Goal: Transaction & Acquisition: Purchase product/service

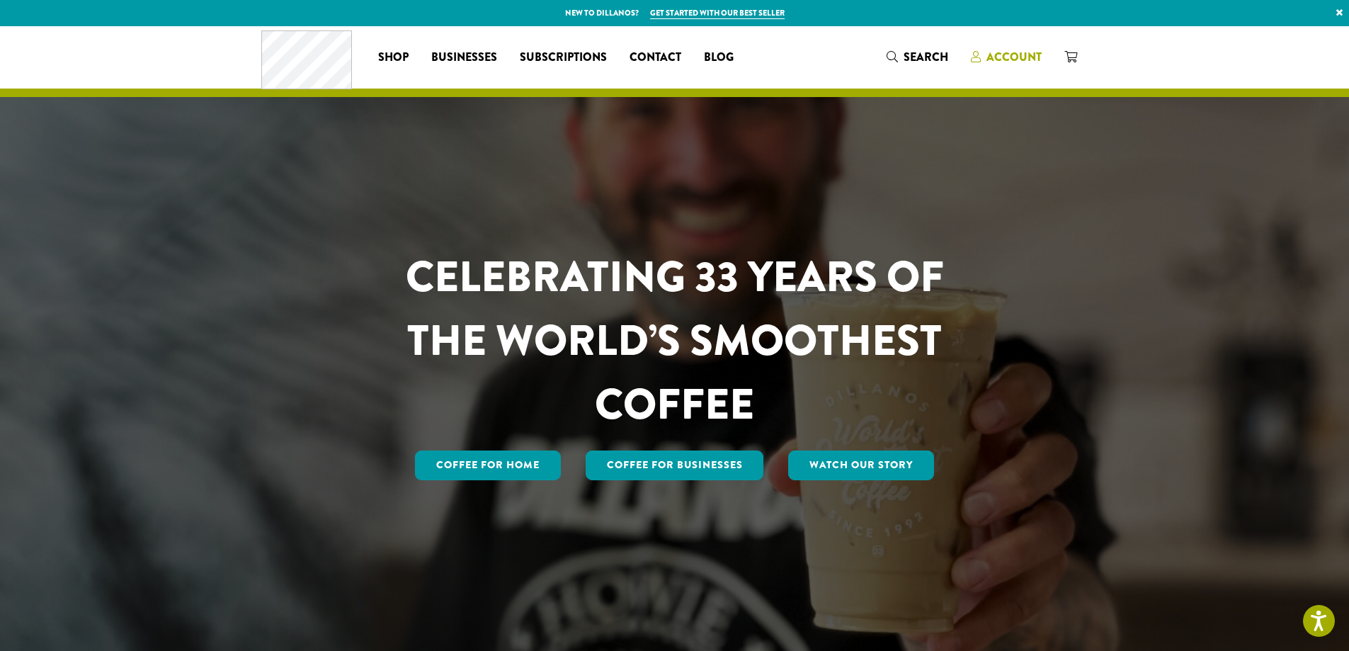
click at [1017, 57] on span "Account" at bounding box center [1013, 57] width 55 height 16
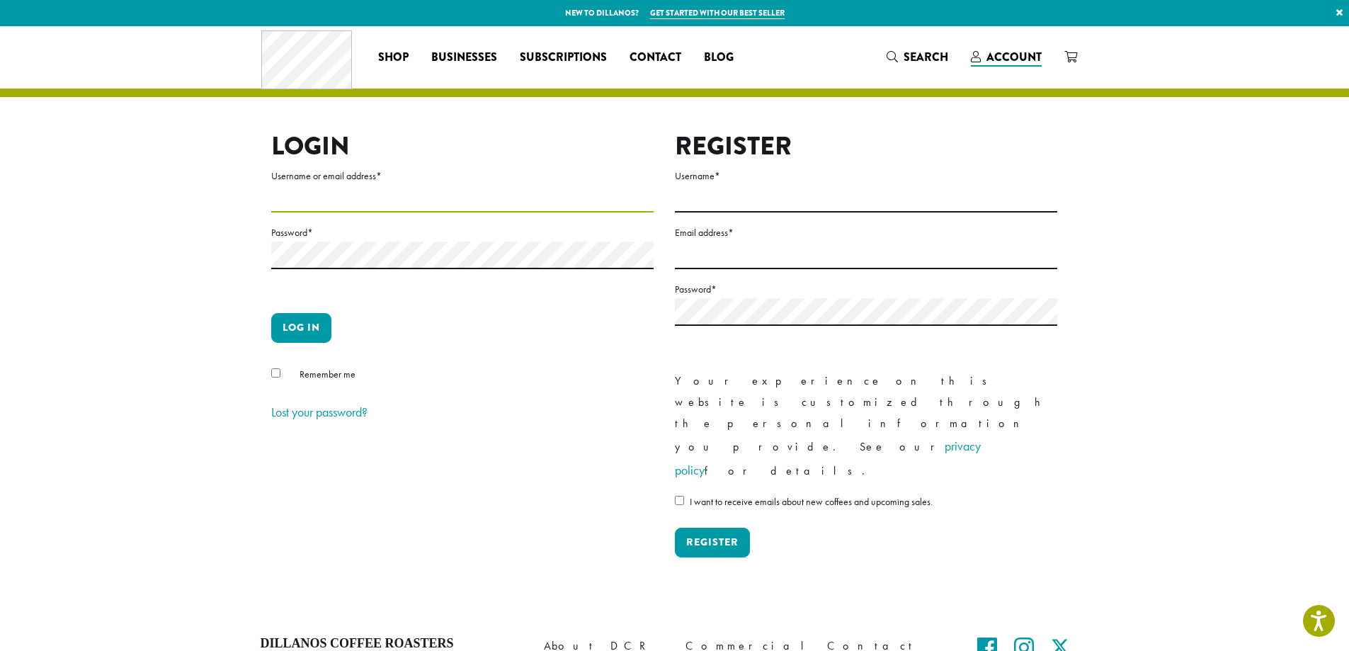
click at [330, 199] on input "Username or email address *" at bounding box center [462, 199] width 382 height 28
type input "**********"
click at [271, 313] on button "Log in" at bounding box center [301, 328] width 60 height 30
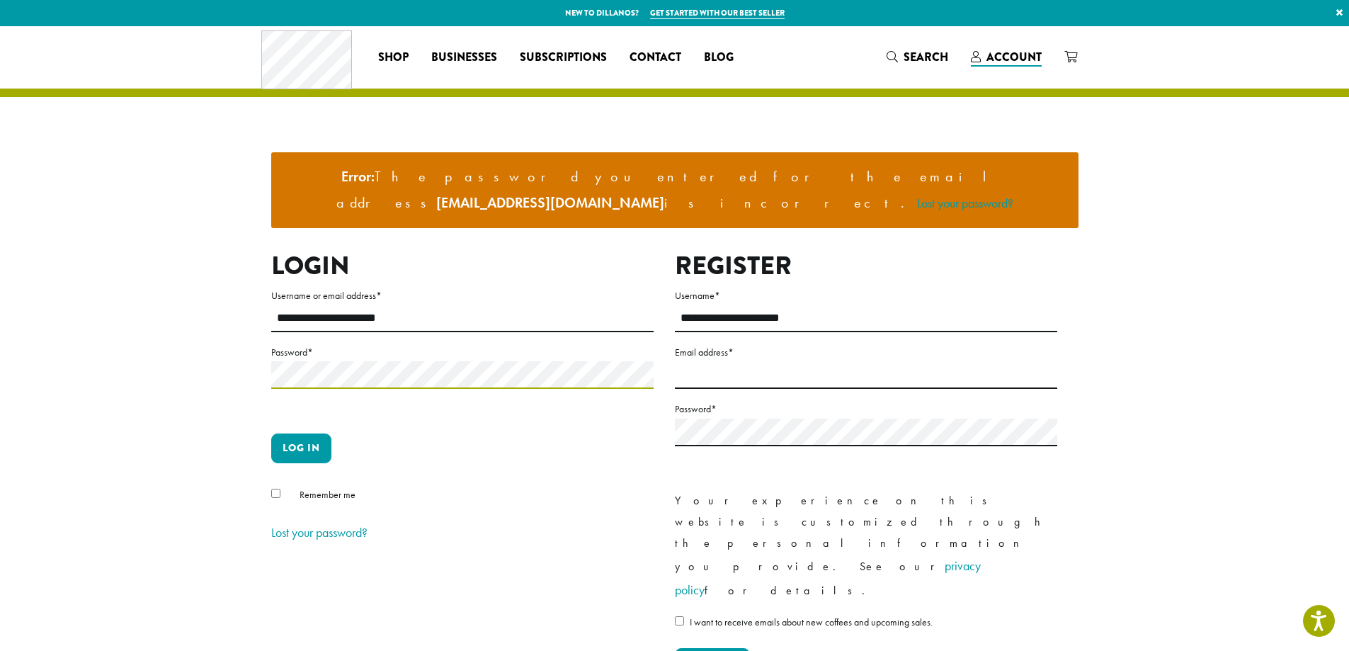
click at [271, 433] on button "Log in" at bounding box center [301, 448] width 60 height 30
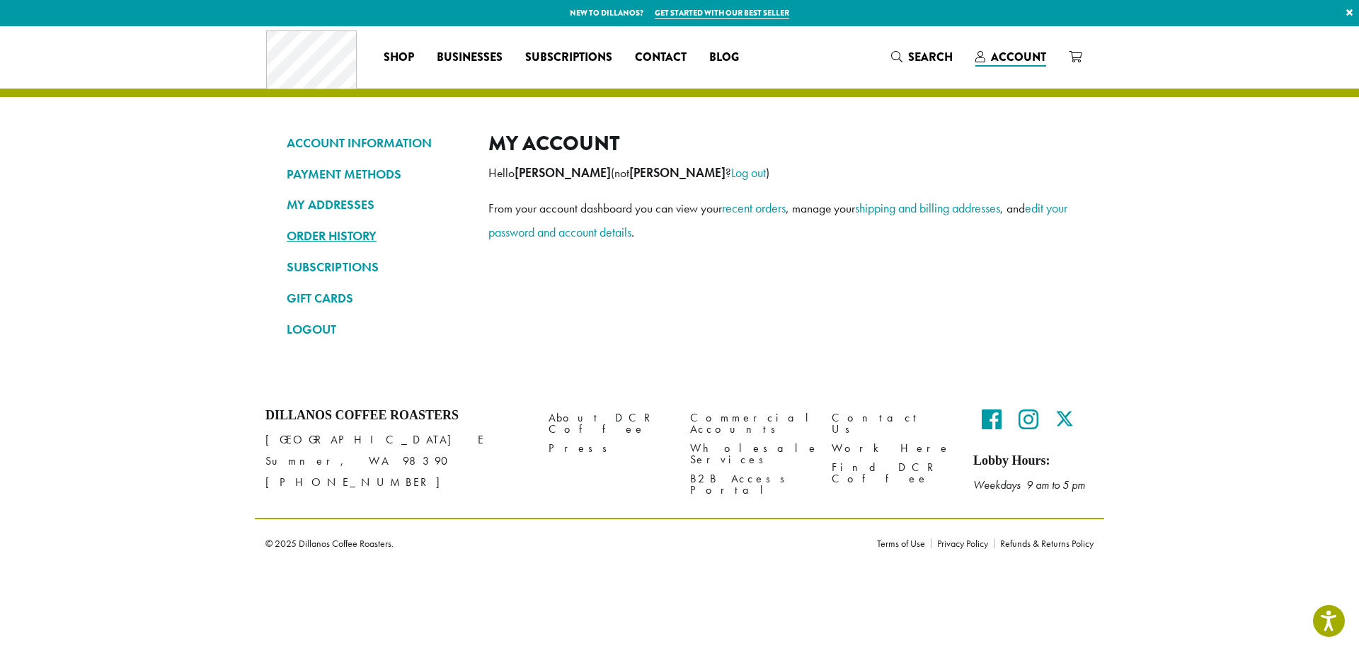
click at [337, 234] on link "ORDER HISTORY" at bounding box center [377, 236] width 181 height 24
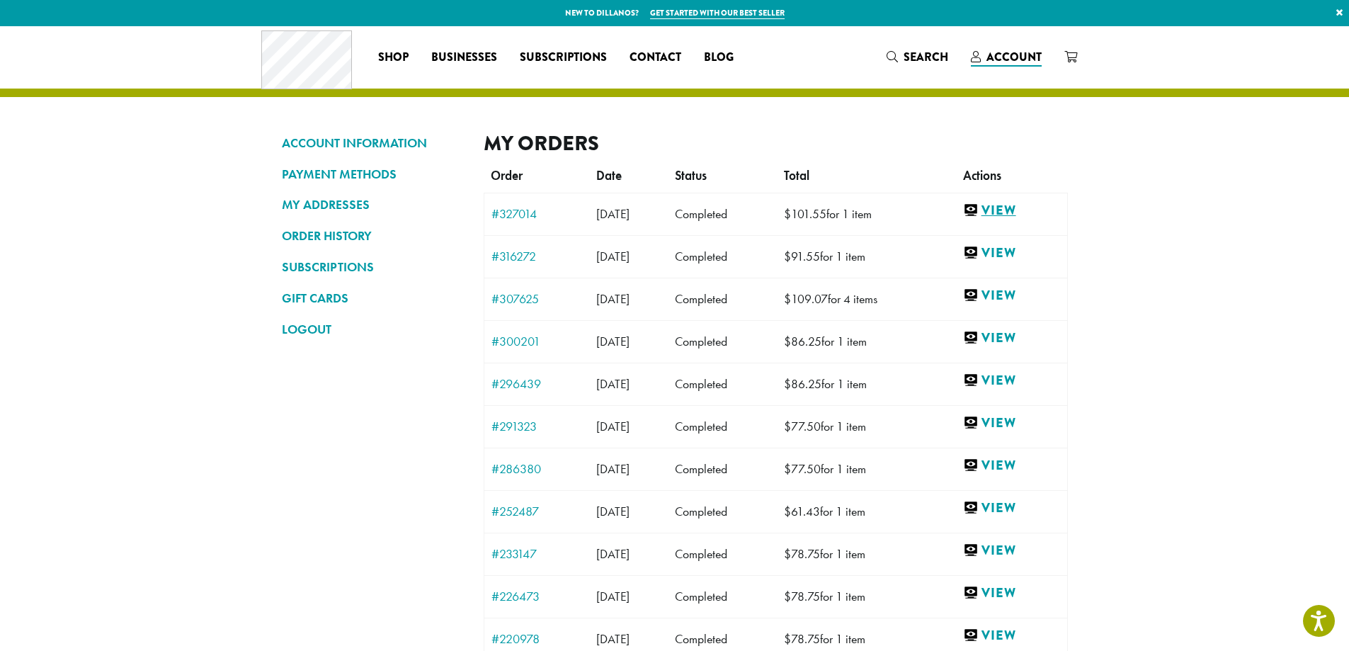
click at [1039, 211] on link "View" at bounding box center [1011, 211] width 97 height 18
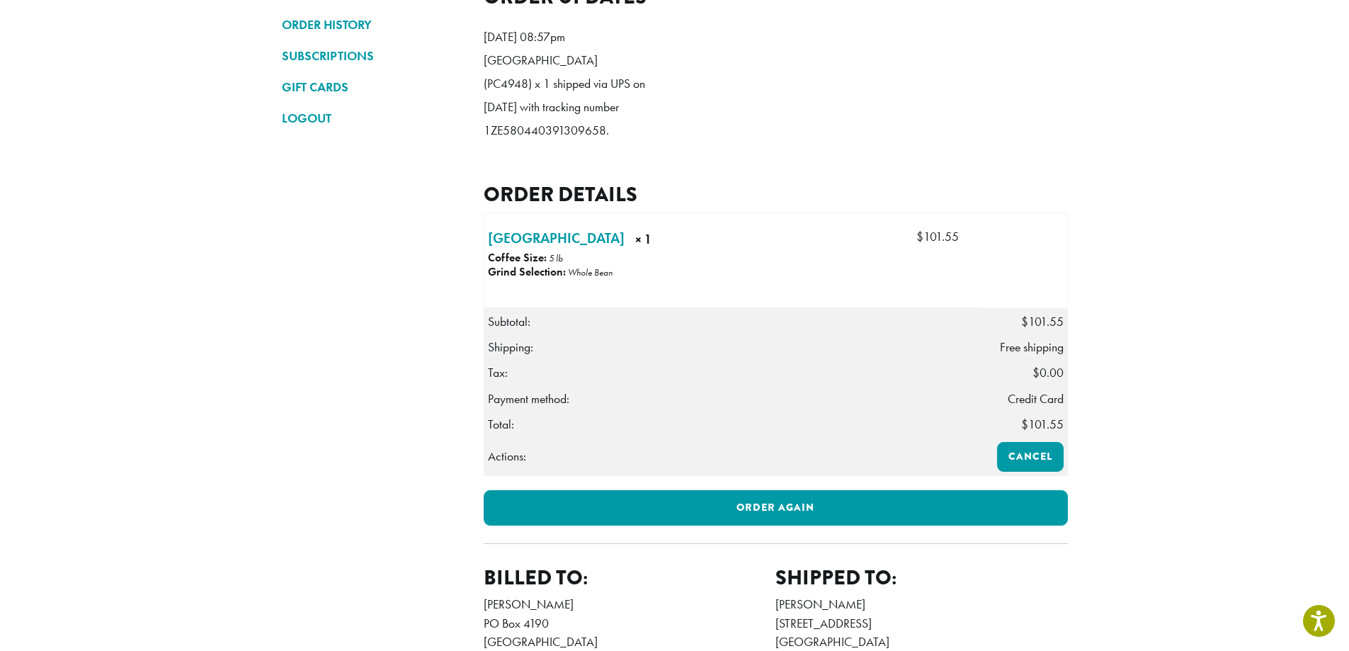
scroll to position [212, 0]
click at [521, 248] on link "Sumatra × 1" at bounding box center [556, 237] width 137 height 21
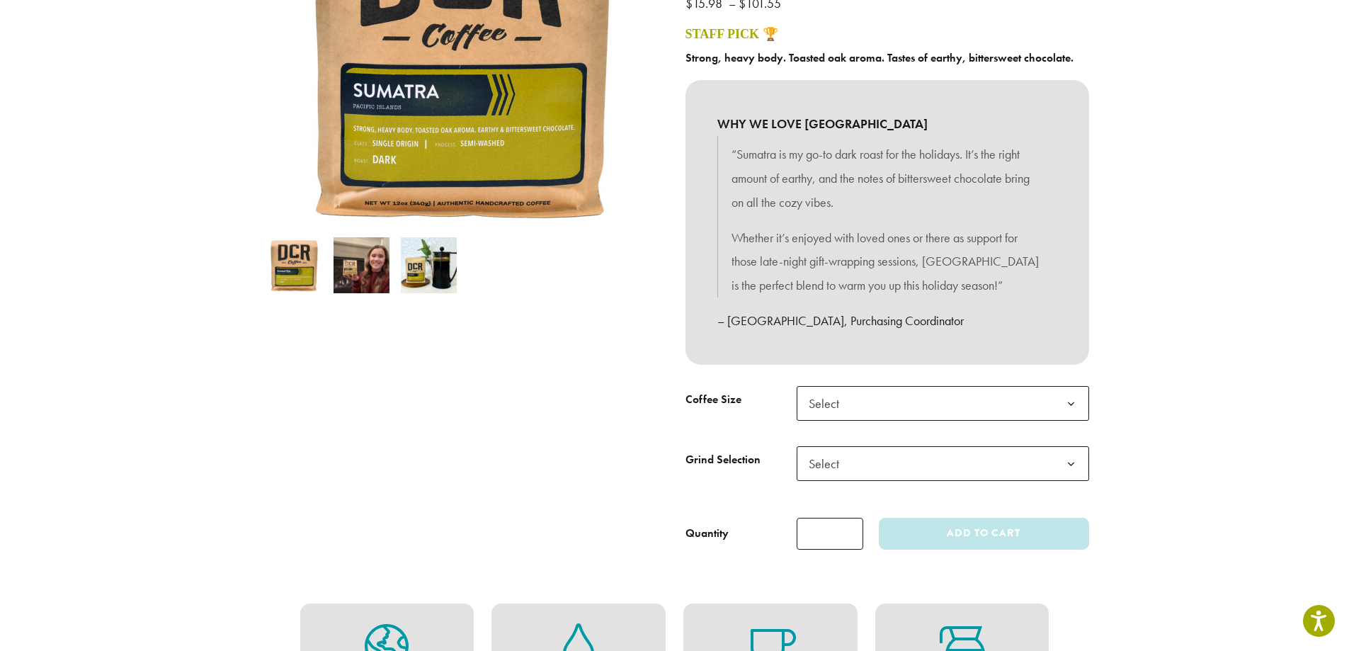
scroll to position [282, 0]
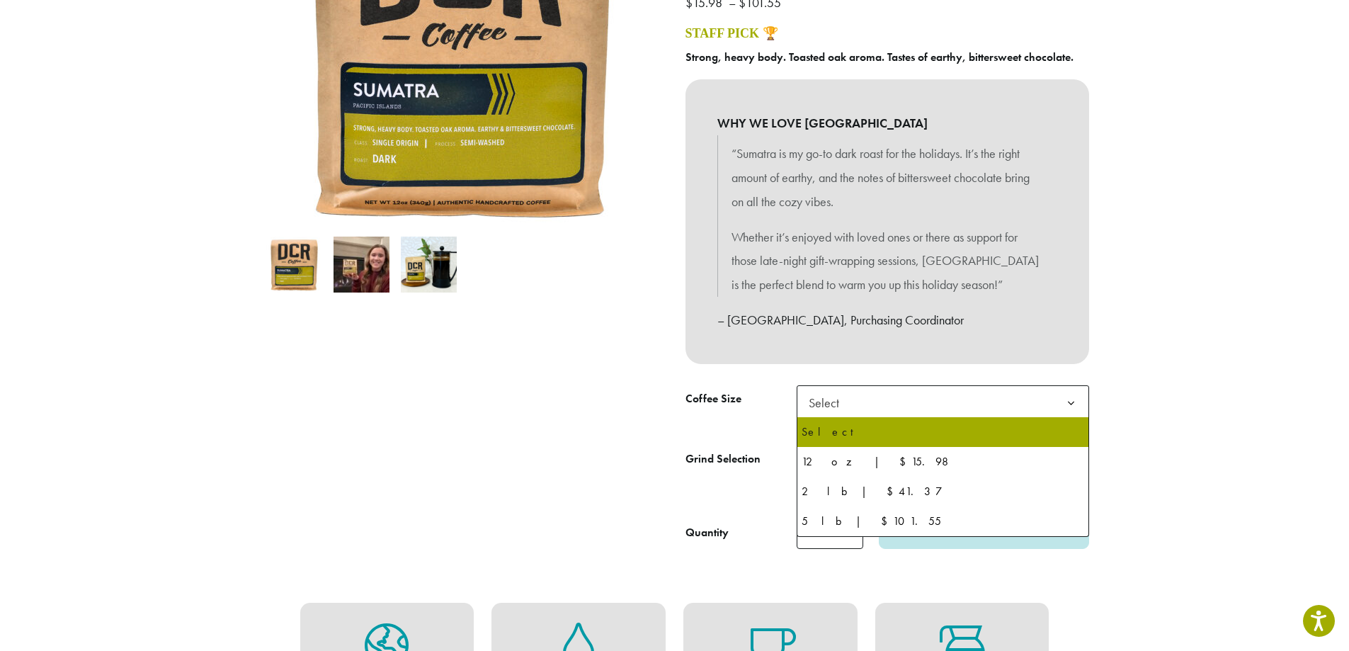
click at [944, 413] on span "Select" at bounding box center [942, 402] width 292 height 35
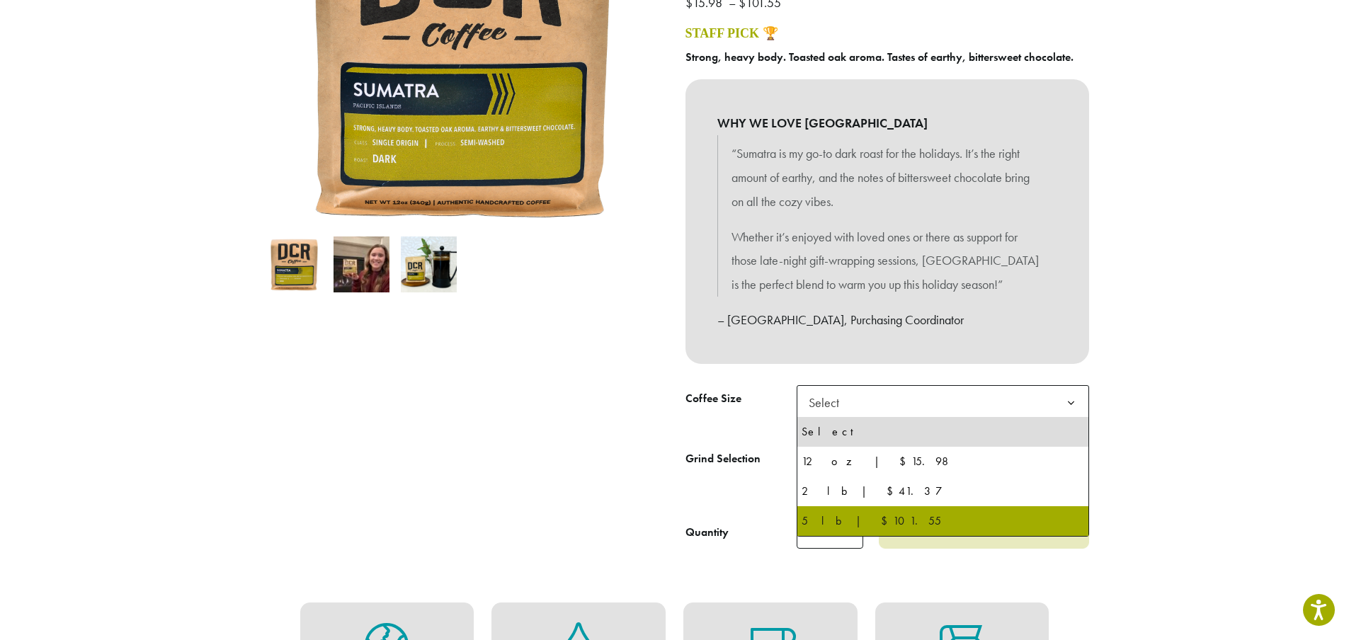
select select "**********"
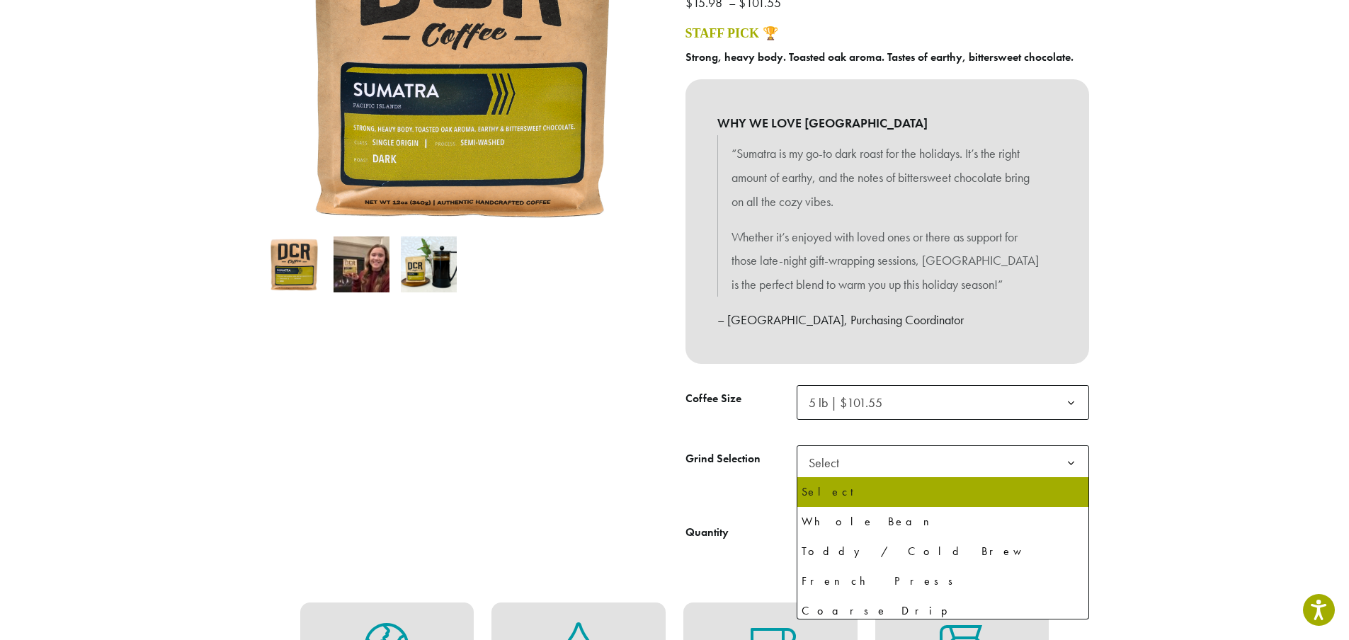
click at [868, 460] on span "Select" at bounding box center [942, 462] width 292 height 35
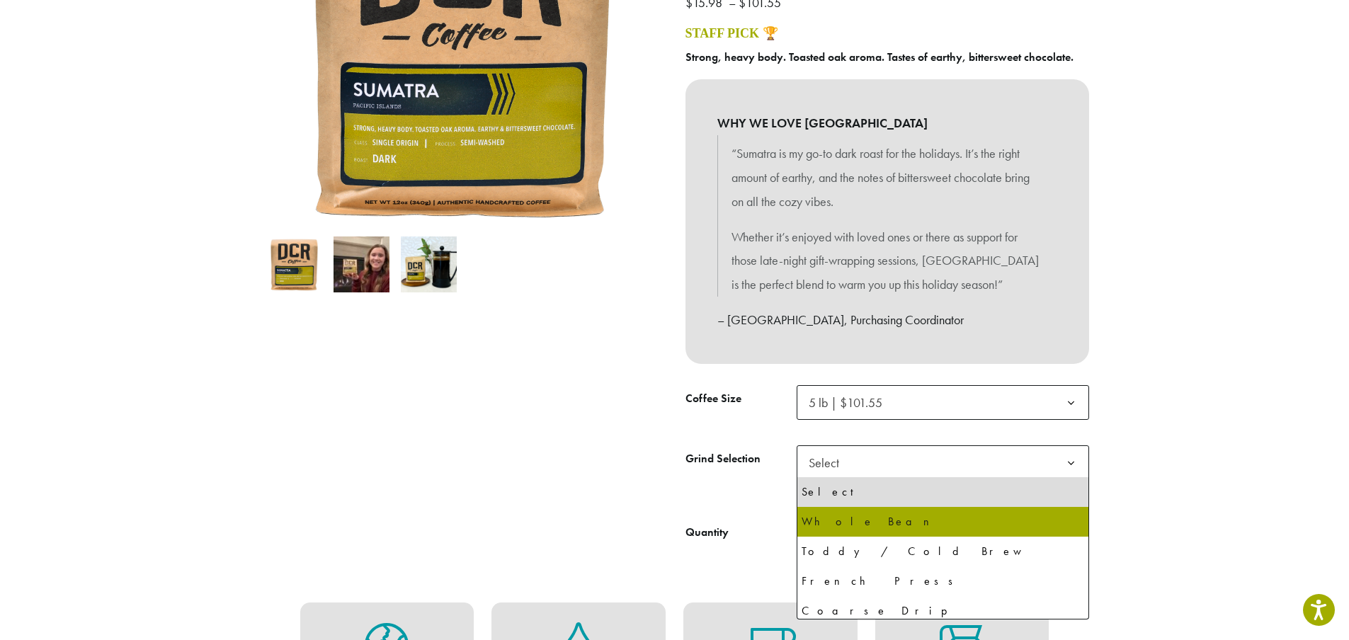
select select "**********"
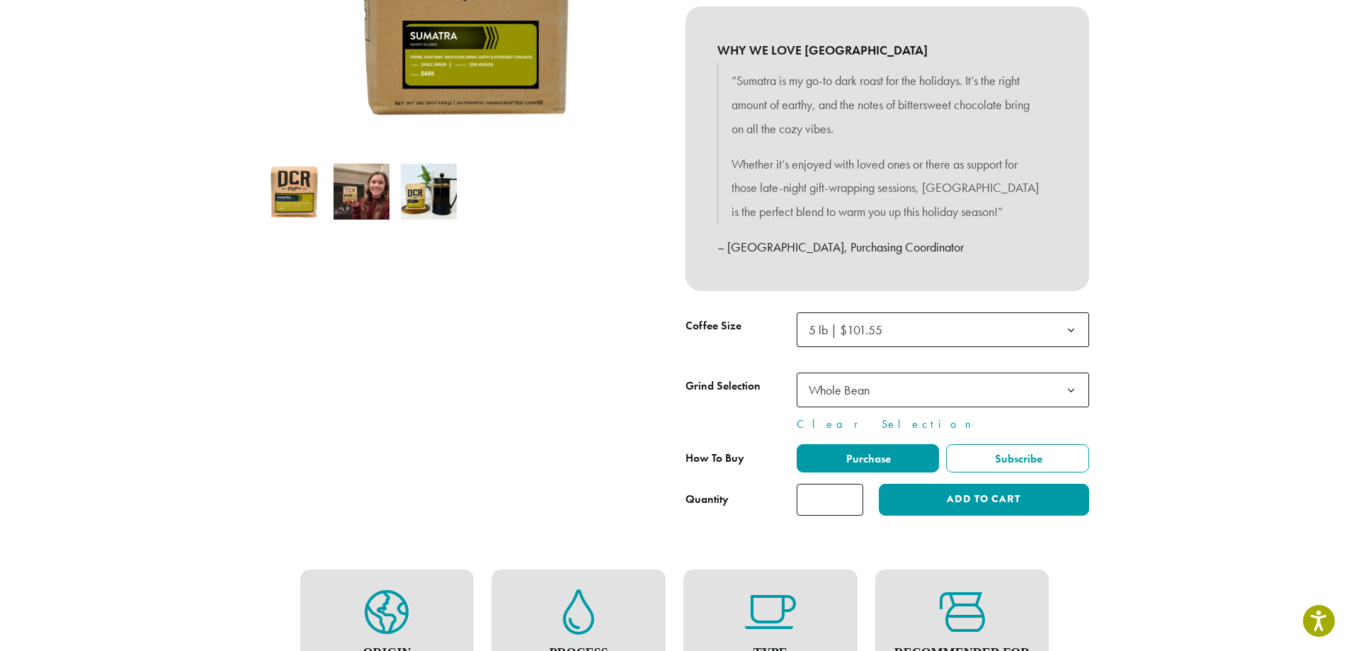
scroll to position [355, 0]
click at [931, 501] on button "Add to cart" at bounding box center [984, 500] width 210 height 32
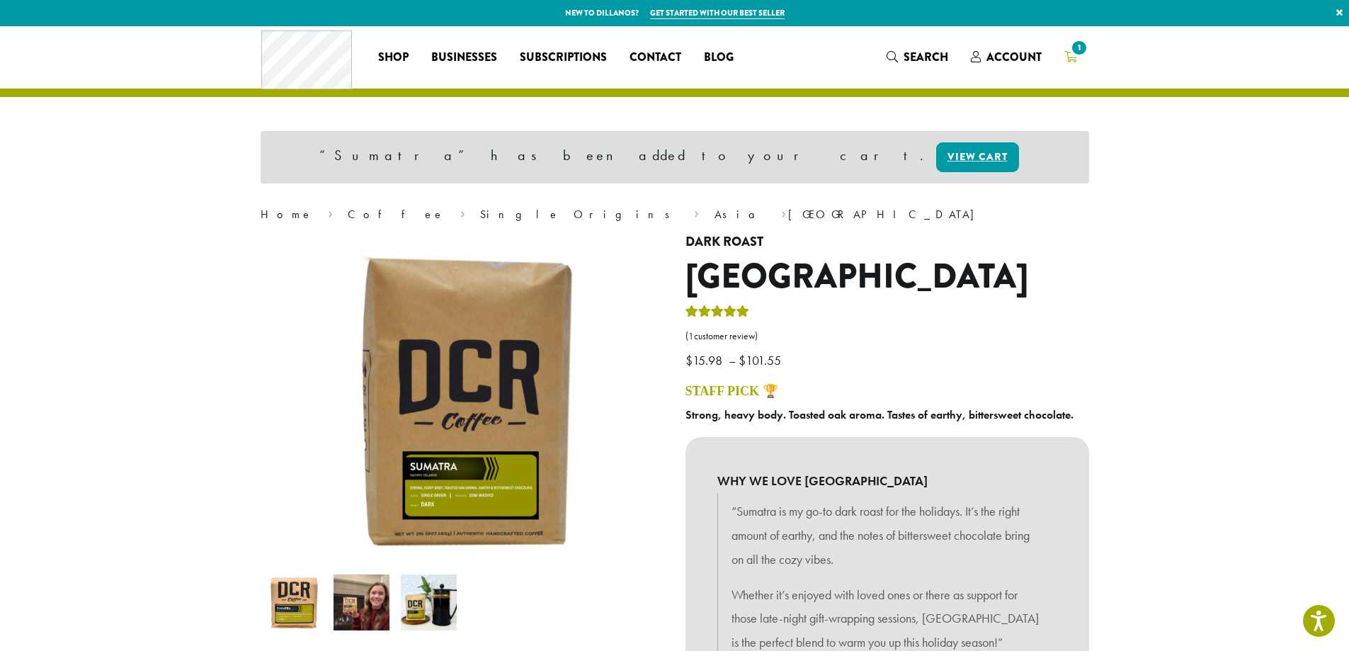
click at [1071, 54] on span "1" at bounding box center [1078, 47] width 19 height 19
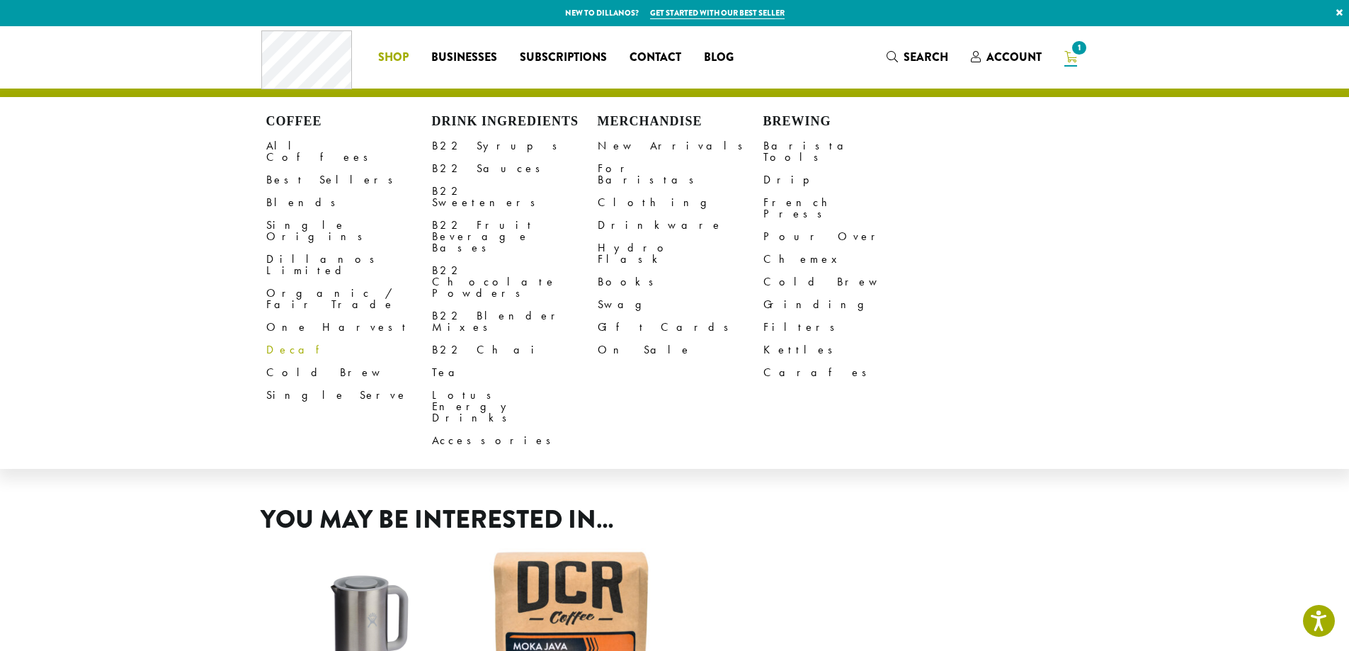
click at [280, 338] on link "Decaf" at bounding box center [349, 349] width 166 height 23
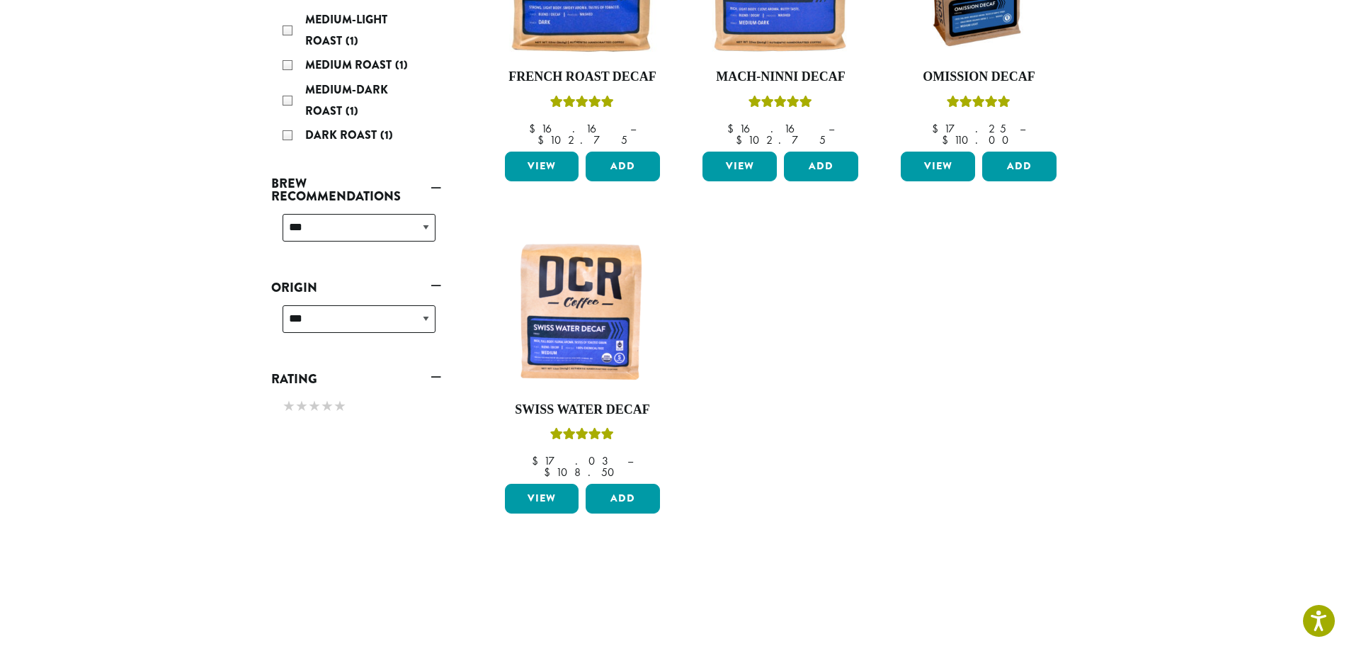
scroll to position [352, 0]
click at [554, 483] on link "View" at bounding box center [542, 498] width 74 height 30
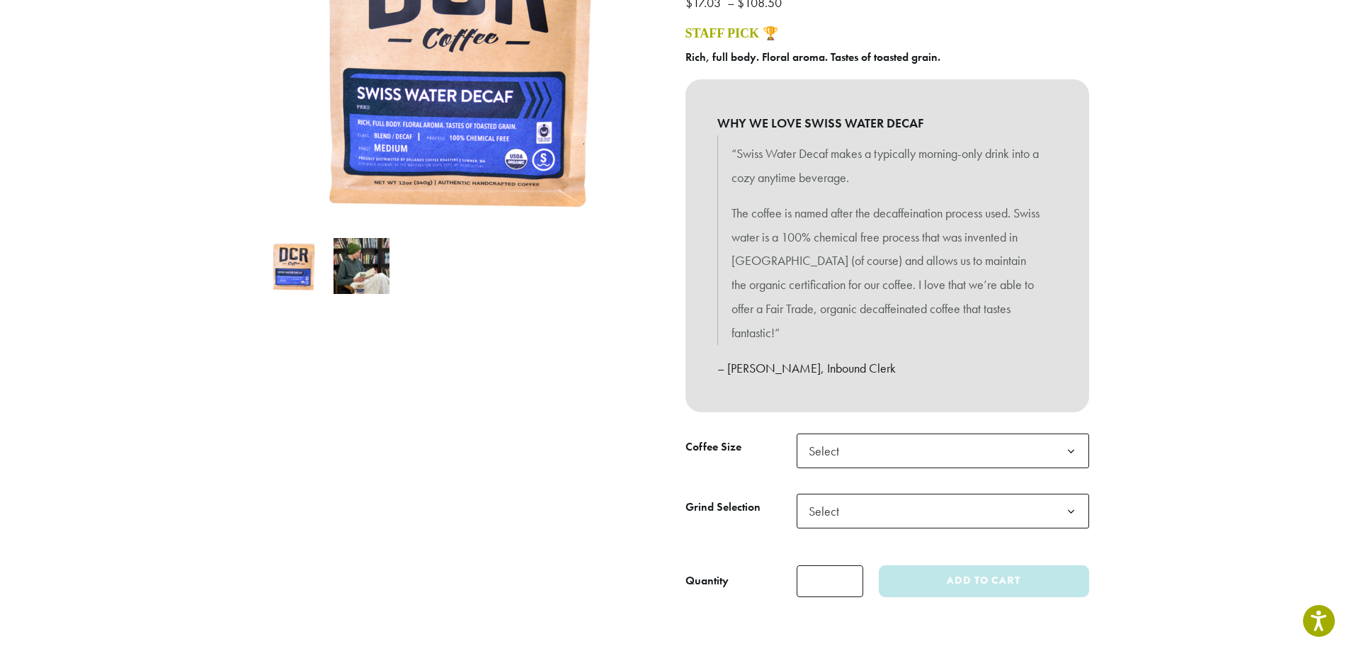
scroll to position [283, 0]
click at [897, 457] on span "Select" at bounding box center [942, 450] width 292 height 35
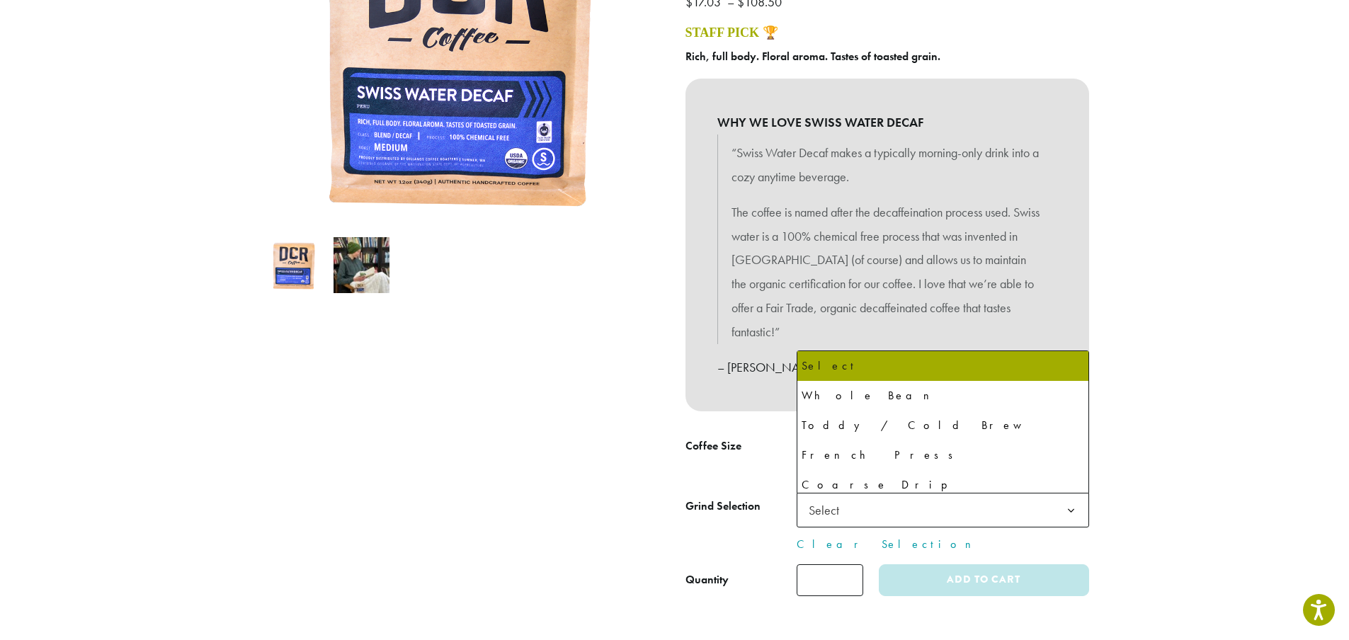
click at [862, 505] on span "Select" at bounding box center [942, 510] width 292 height 35
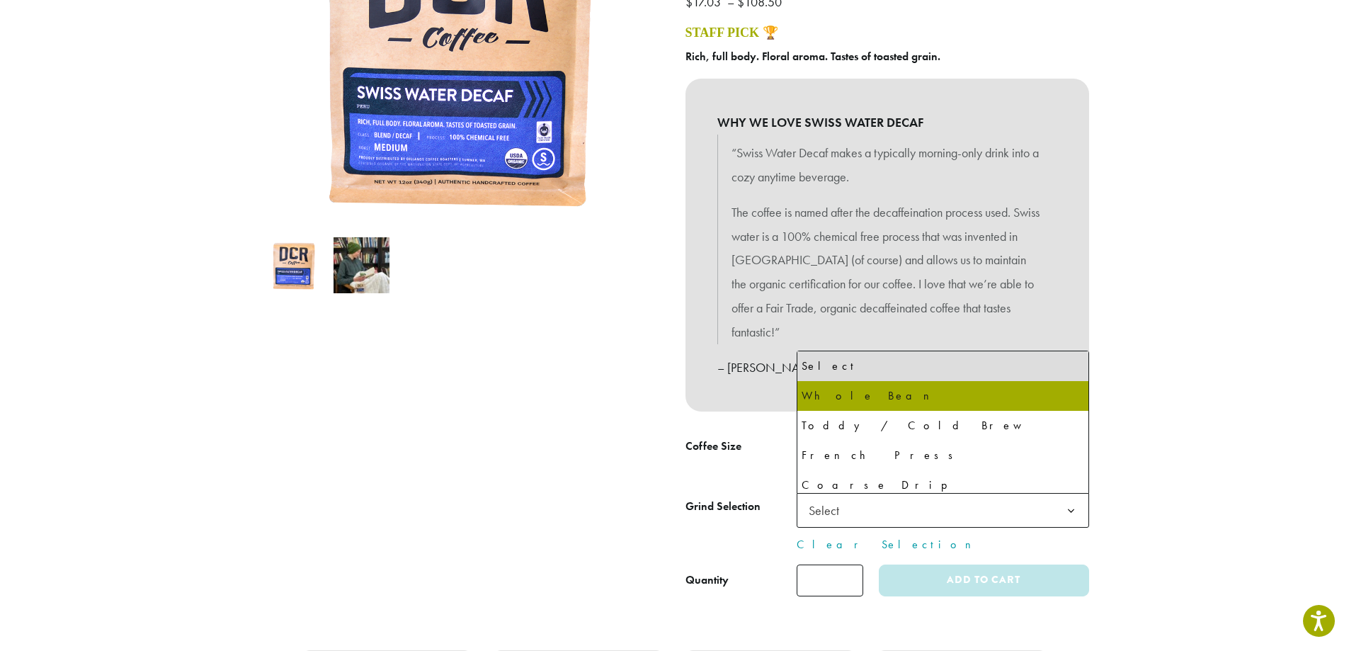
select select "**********"
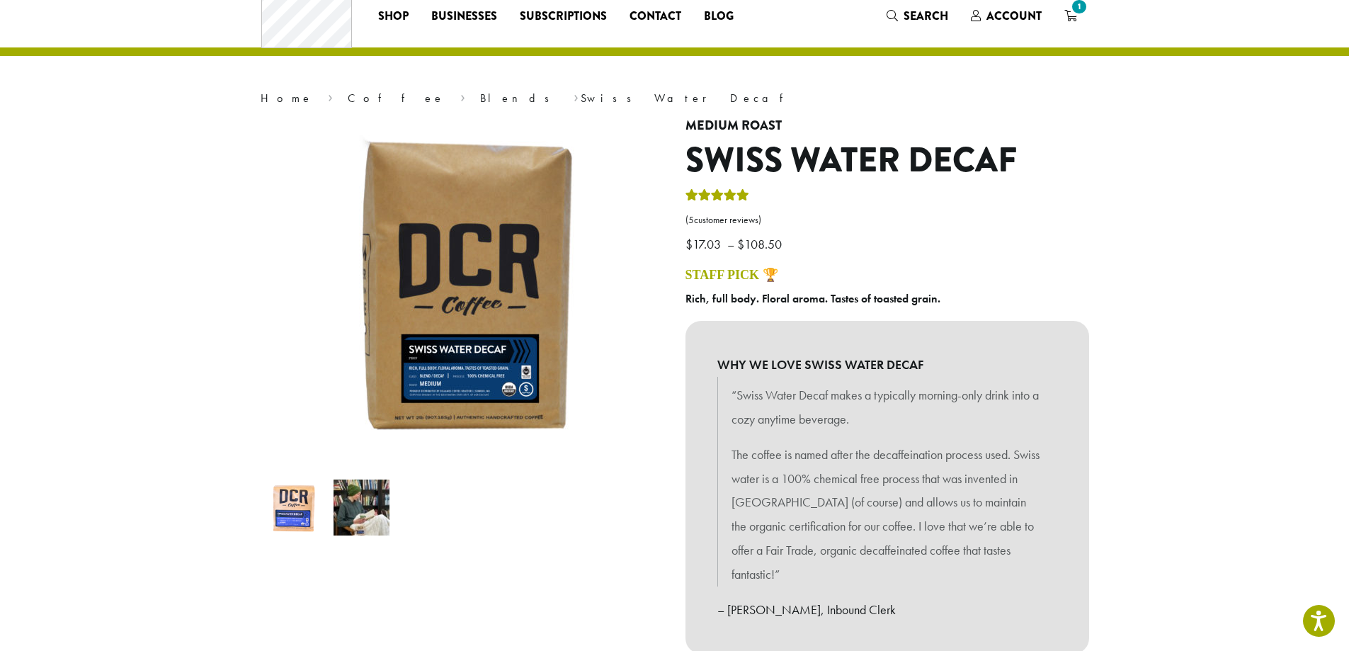
scroll to position [0, 0]
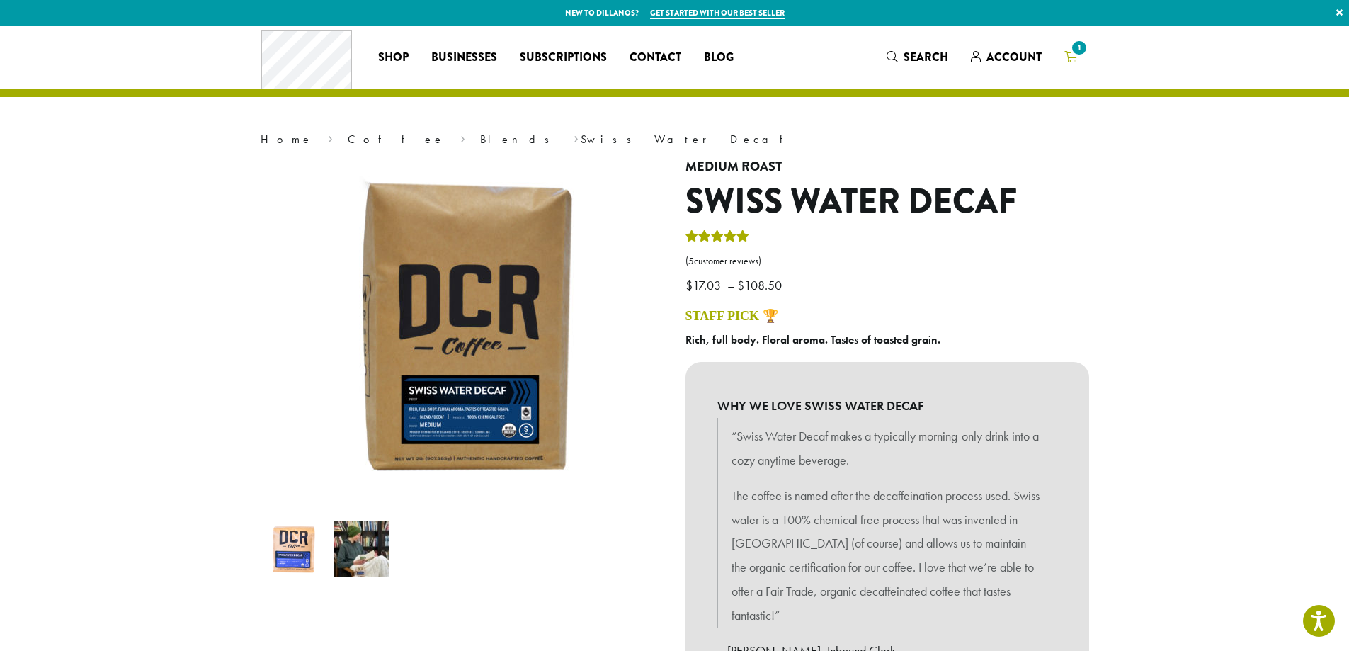
click at [1074, 59] on icon "1" at bounding box center [1070, 56] width 13 height 11
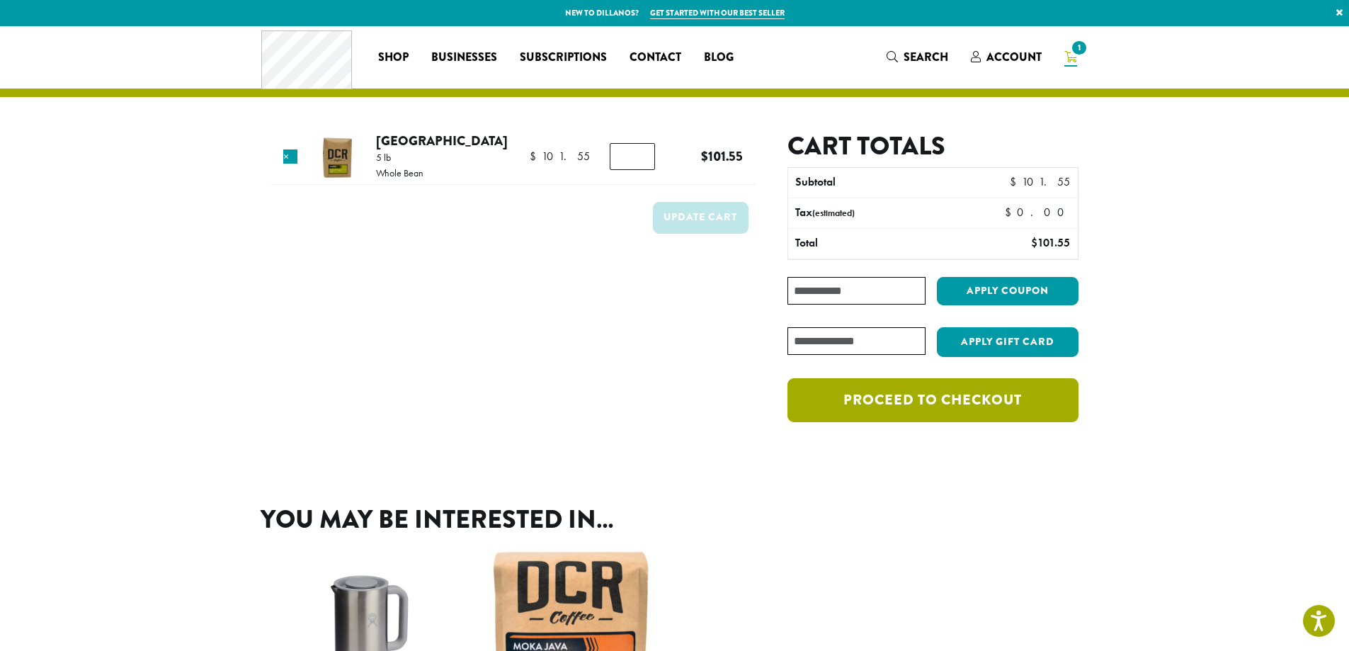
click at [892, 403] on link "Proceed to checkout" at bounding box center [932, 400] width 290 height 44
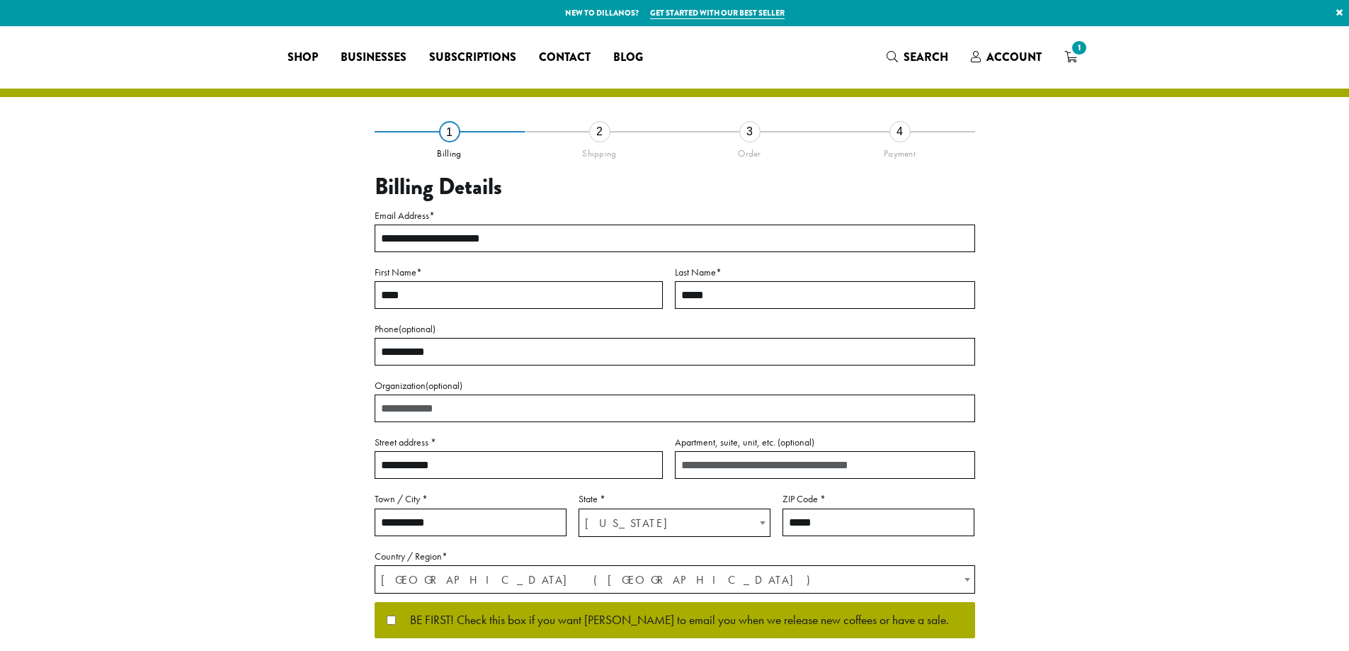
select select "**"
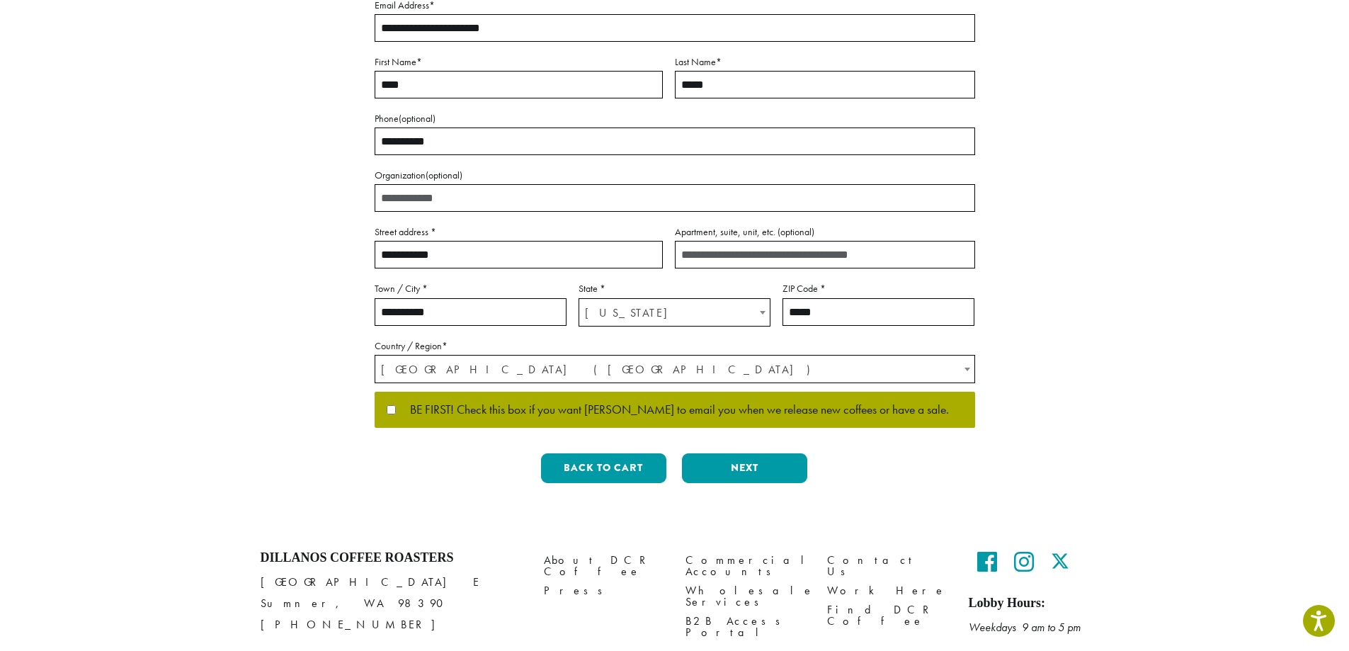
scroll to position [212, 0]
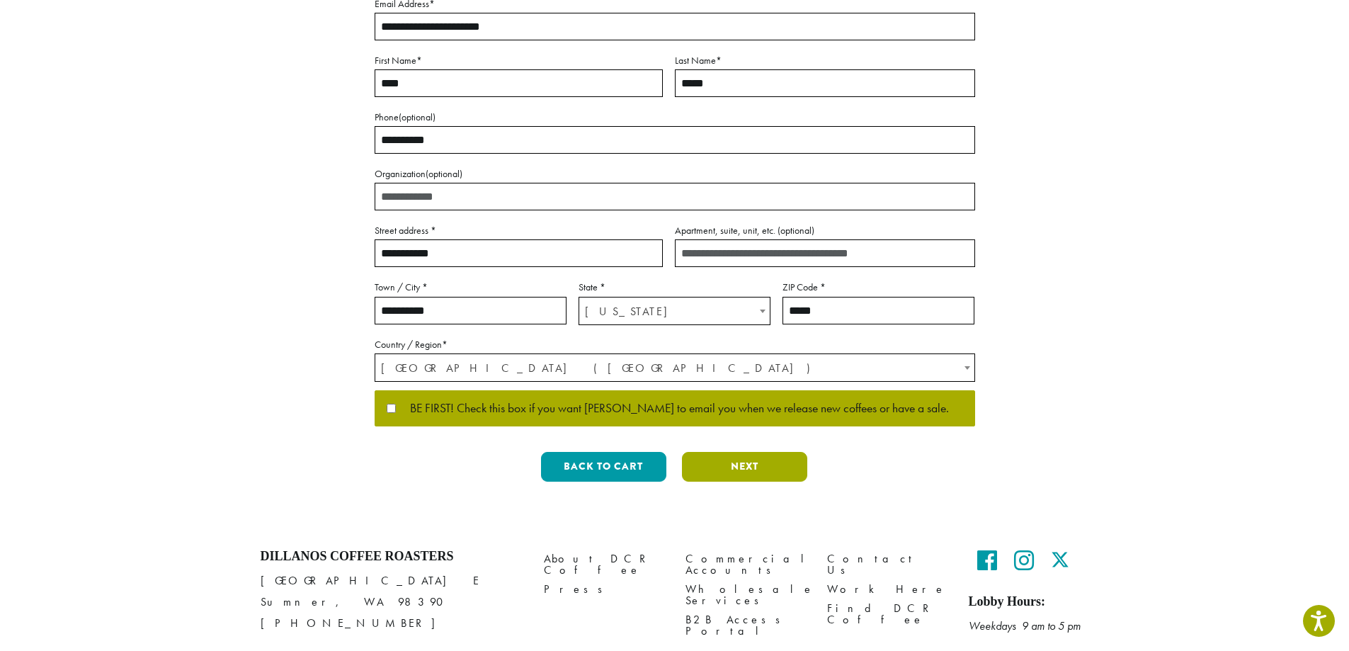
click at [751, 459] on button "Next" at bounding box center [744, 467] width 125 height 30
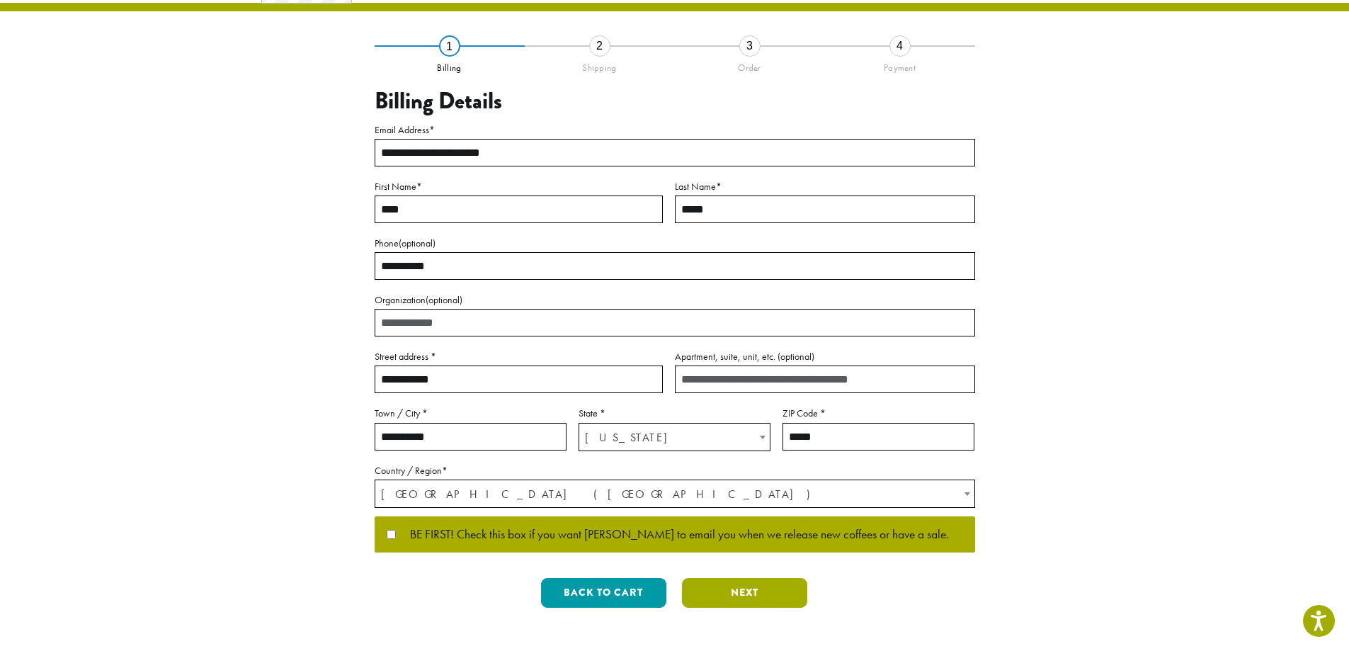
scroll to position [0, 0]
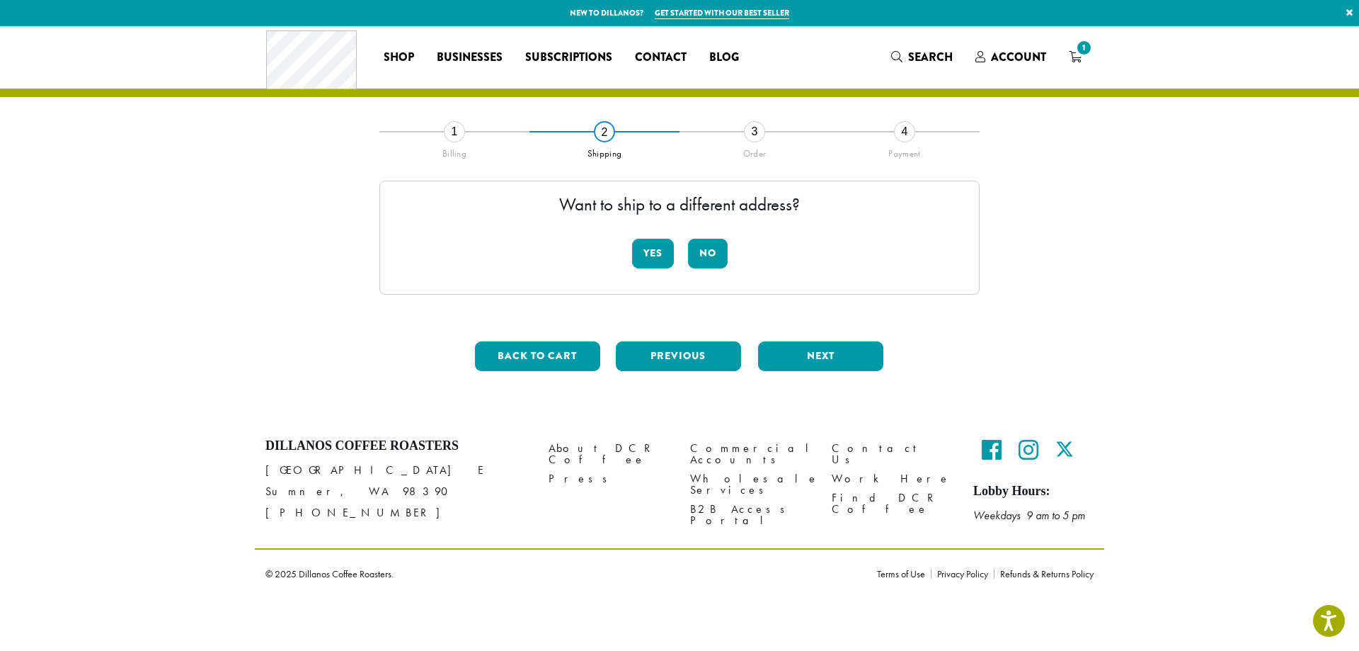
click at [670, 275] on div "Yes No" at bounding box center [680, 259] width 96 height 41
click at [661, 256] on button "Yes" at bounding box center [653, 254] width 42 height 30
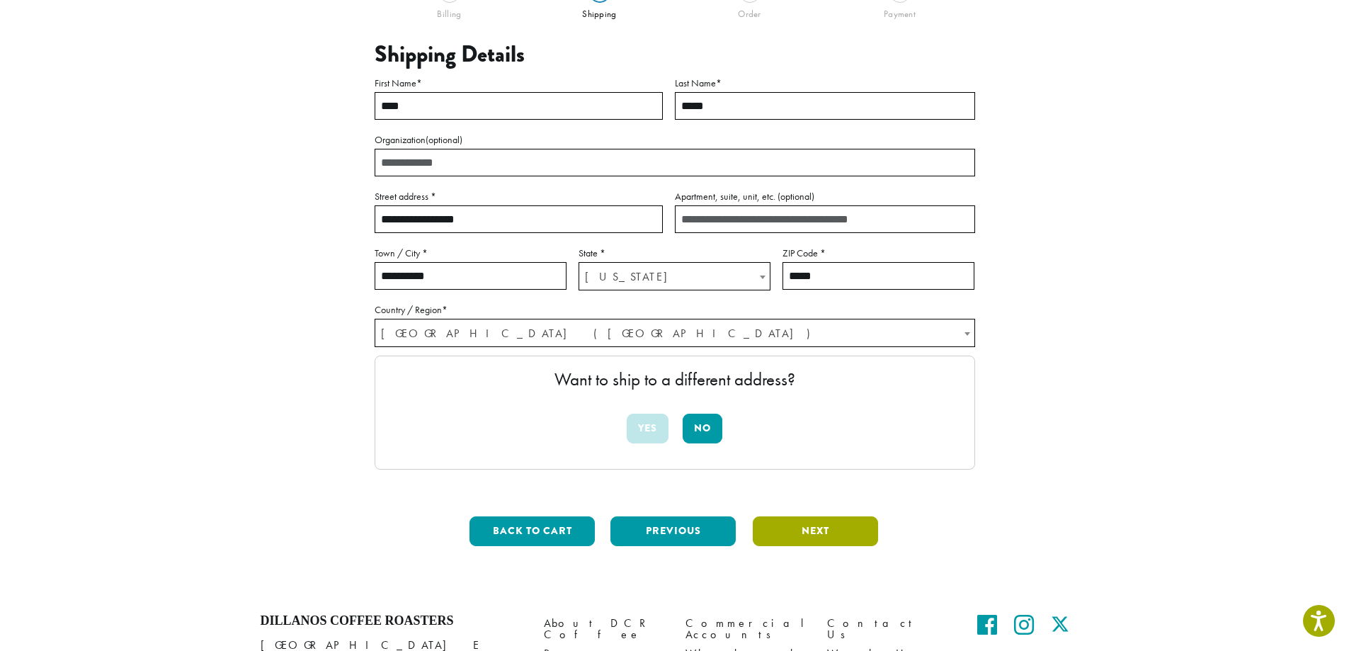
click at [792, 534] on button "Next" at bounding box center [815, 531] width 125 height 30
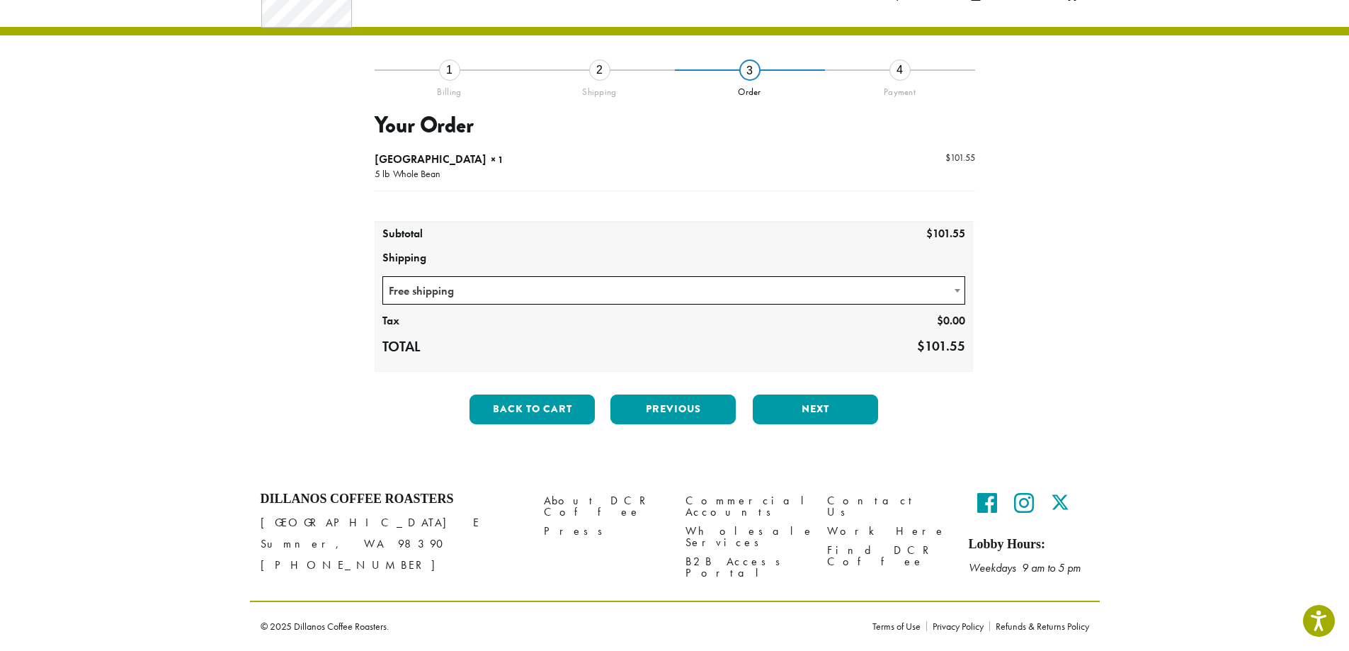
click at [953, 285] on span at bounding box center [957, 291] width 14 height 28
click at [1044, 273] on div "**********" at bounding box center [674, 252] width 807 height 366
click at [804, 399] on button "Next" at bounding box center [815, 409] width 125 height 30
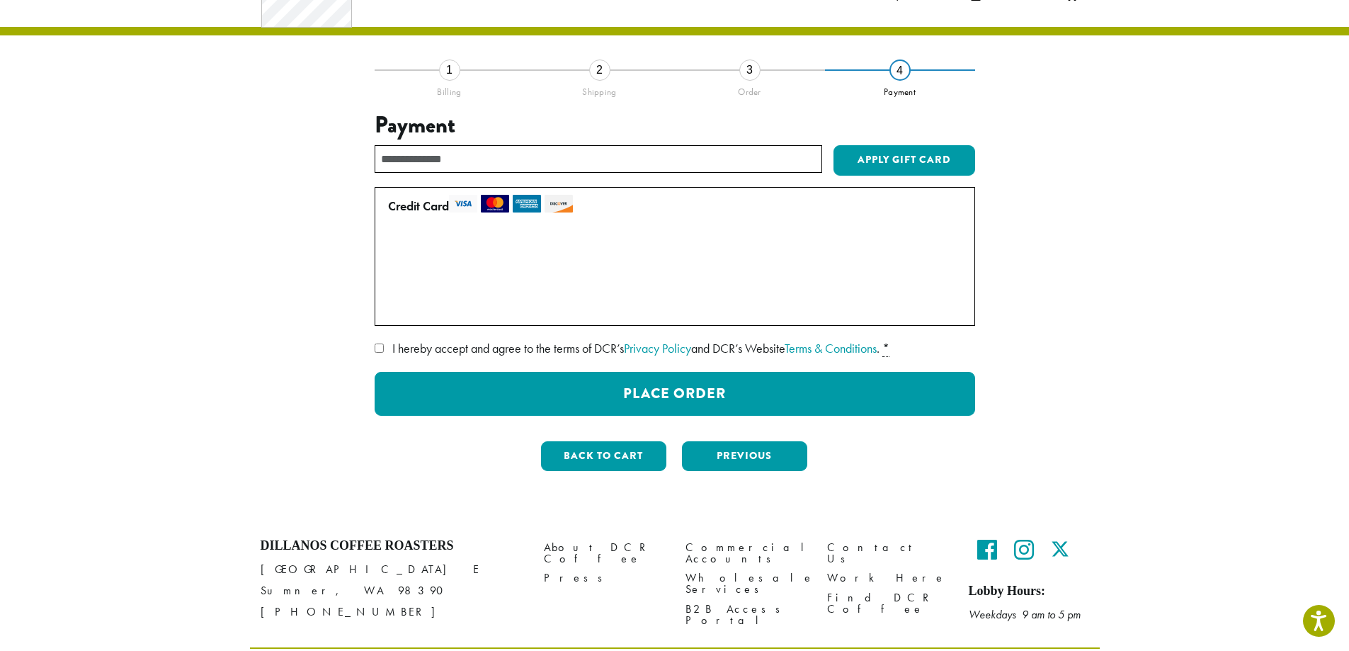
click at [385, 346] on label "I hereby accept and agree to the terms of DCR’s Privacy Policy and DCR’s Websit…" at bounding box center [675, 348] width 600 height 23
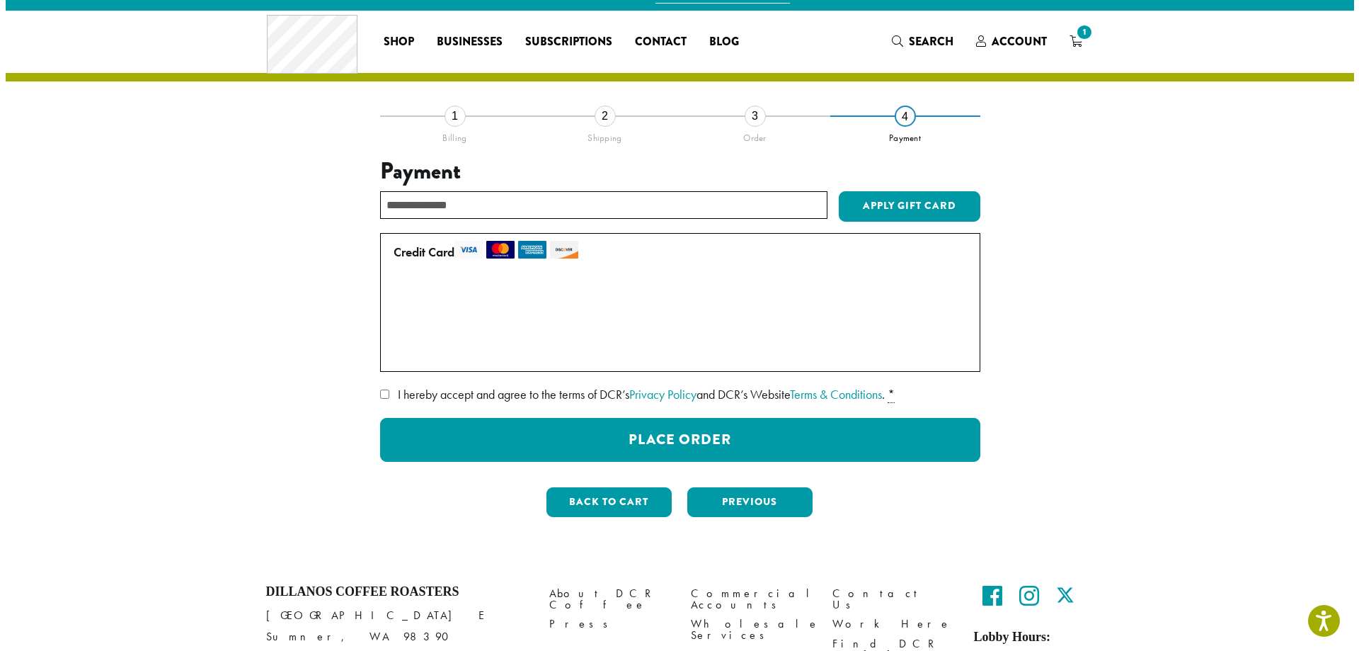
scroll to position [0, 0]
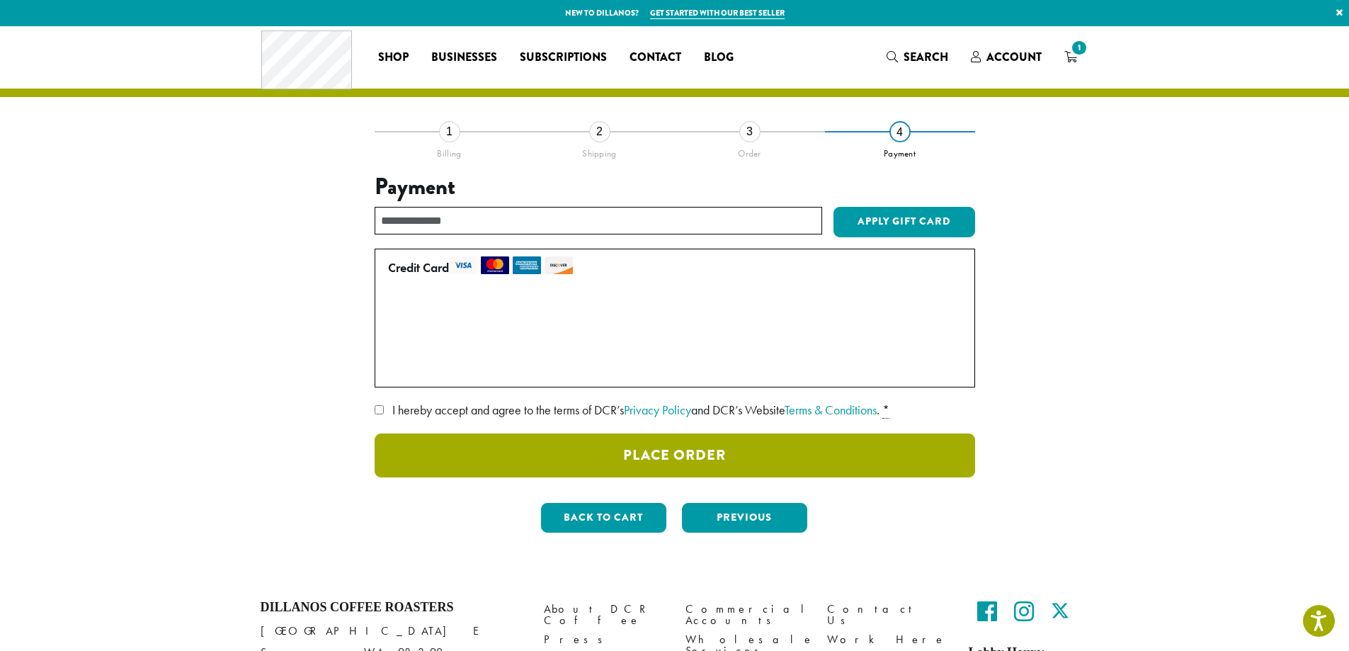
click at [864, 457] on button "Place Order" at bounding box center [675, 455] width 600 height 44
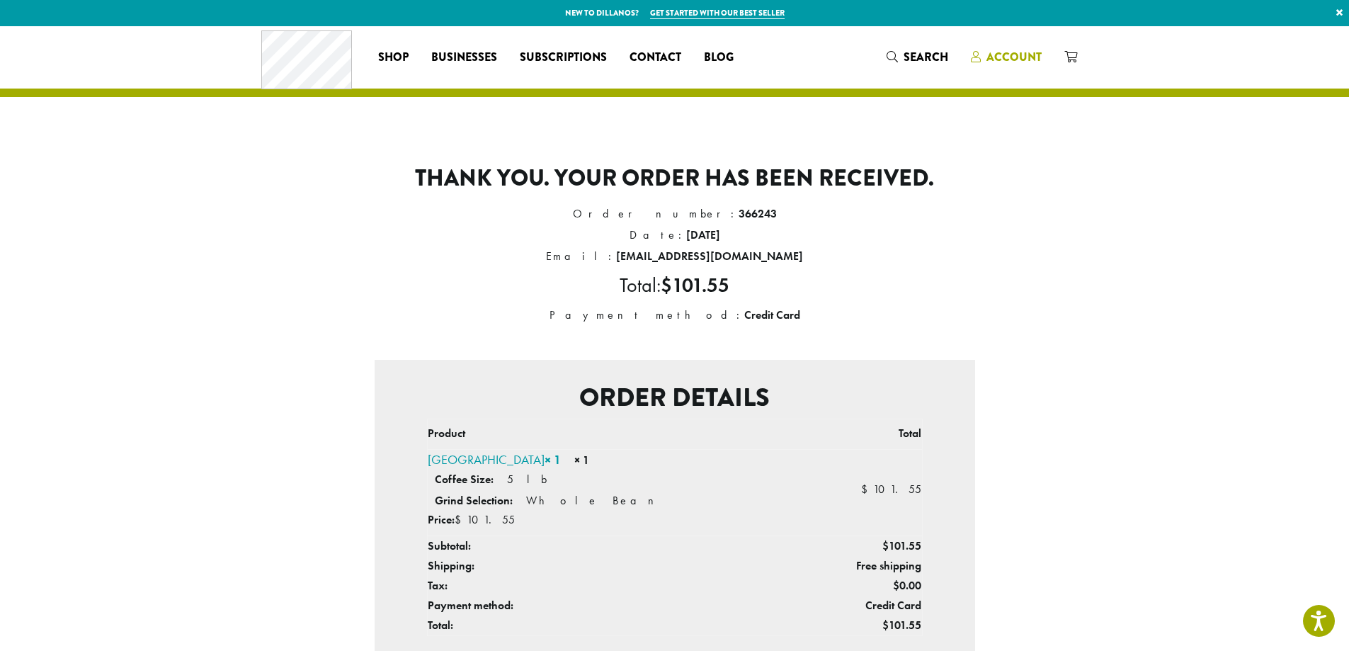
click at [998, 50] on span "Account" at bounding box center [1013, 57] width 55 height 16
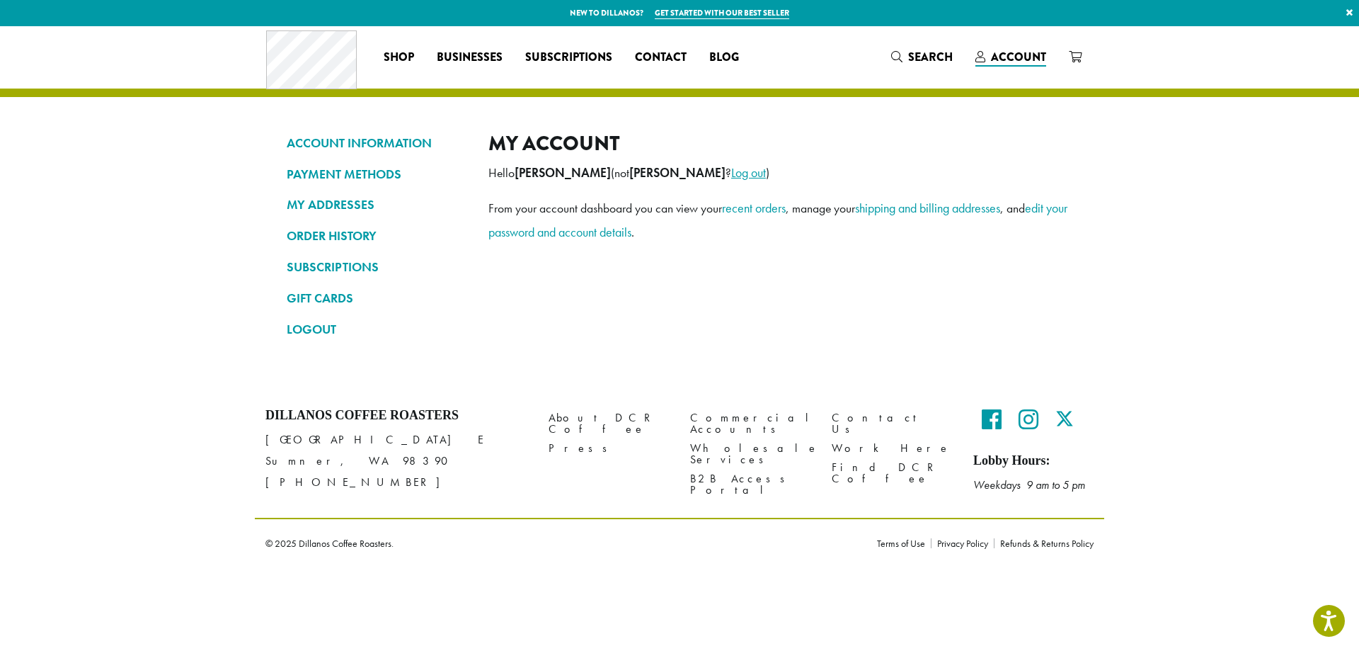
click at [731, 168] on link "Log out" at bounding box center [748, 172] width 35 height 16
